Goal: Task Accomplishment & Management: Manage account settings

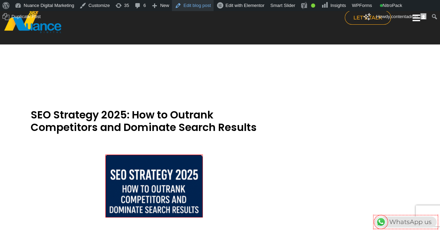
click at [200, 7] on link "Edit blog post" at bounding box center [193, 5] width 42 height 11
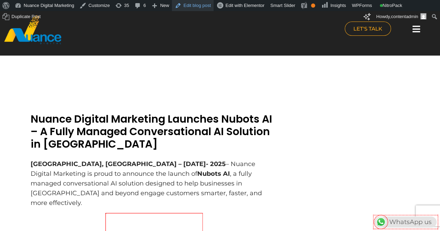
click at [193, 8] on link "Edit blog post" at bounding box center [193, 5] width 42 height 11
